Goal: Check status: Check status

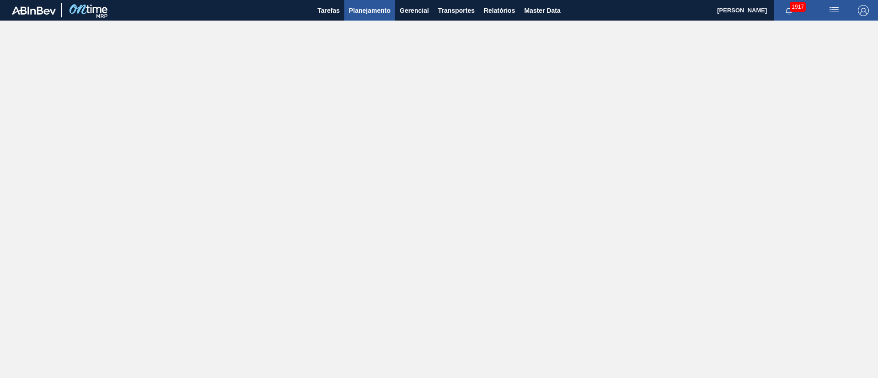
click at [365, 8] on span "Planejamento" at bounding box center [370, 10] width 42 height 11
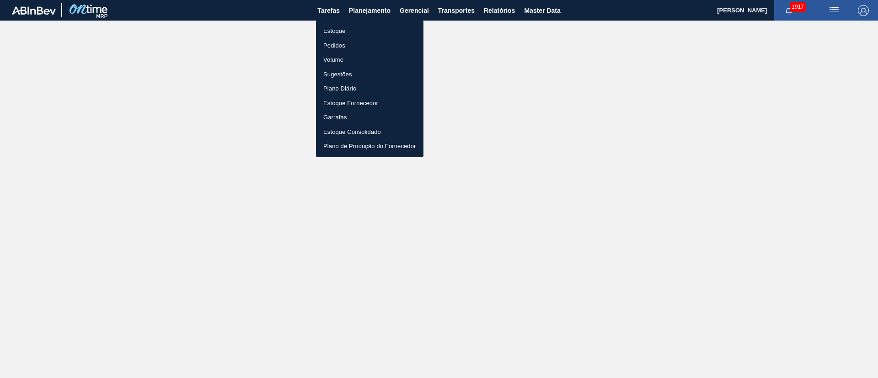
click at [332, 30] on li "Estoque" at bounding box center [369, 31] width 107 height 15
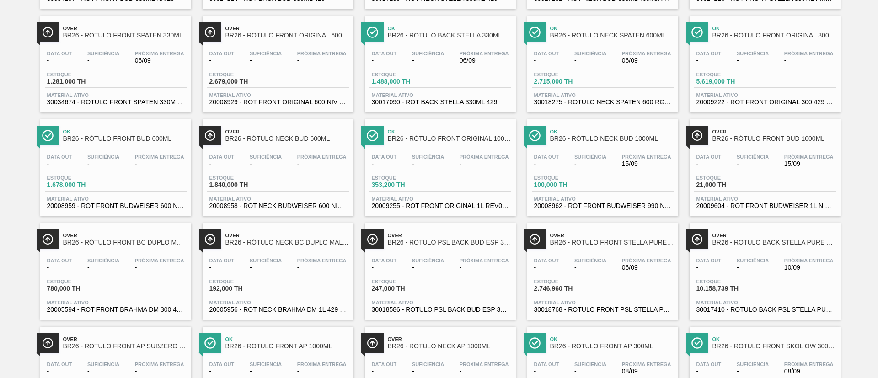
scroll to position [646, 0]
